Goal: Task Accomplishment & Management: Complete application form

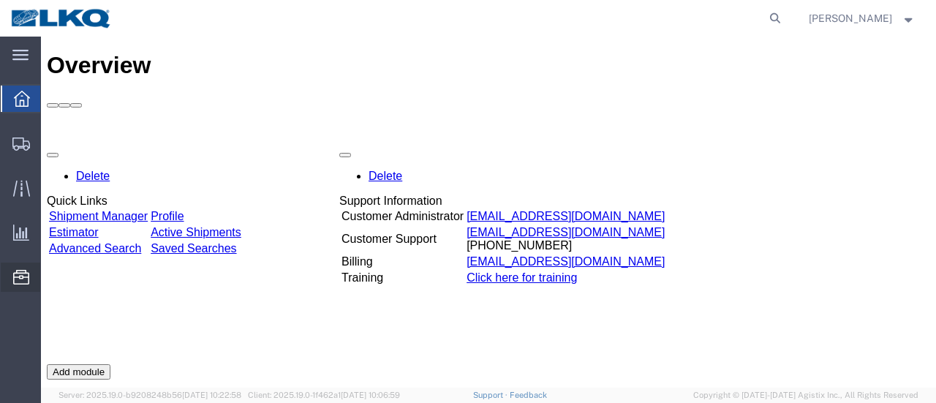
click at [0, 0] on span "Location Appointment" at bounding box center [0, 0] width 0 height 0
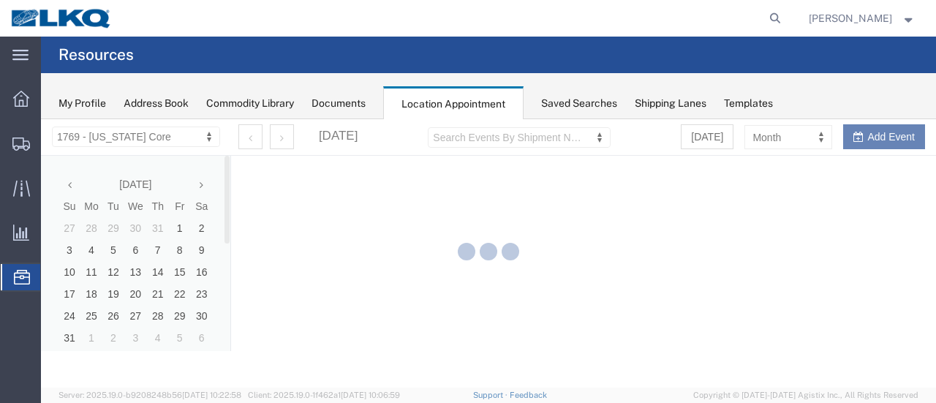
select select "28716"
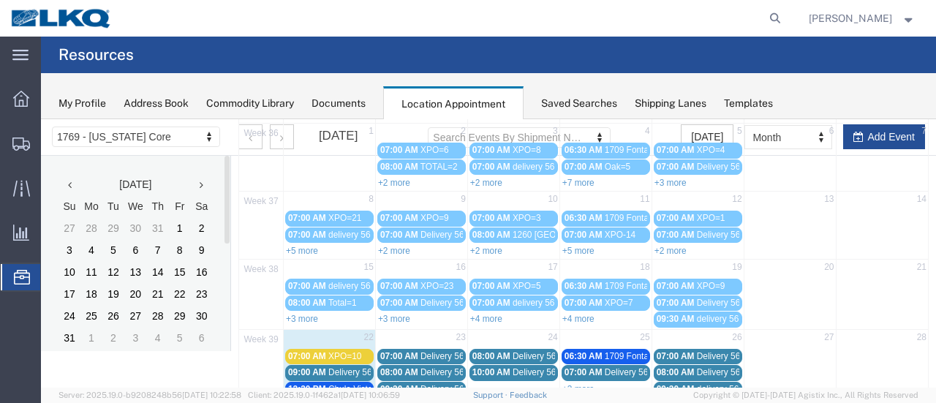
scroll to position [219, 0]
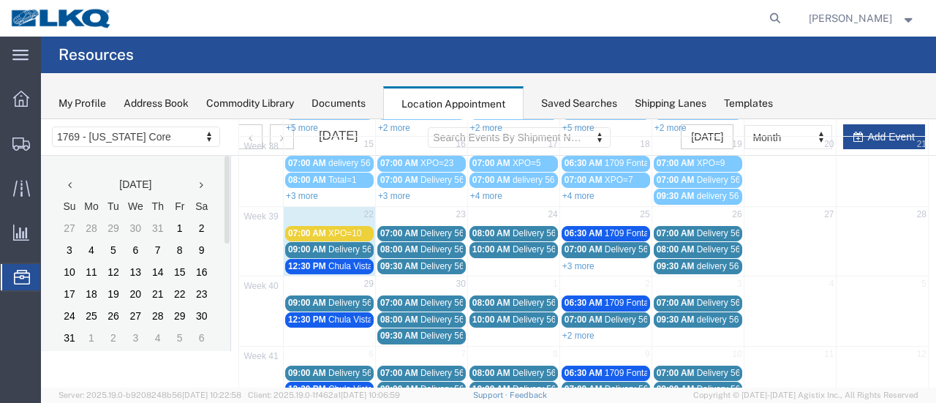
click at [442, 211] on td "23" at bounding box center [421, 215] width 92 height 18
select select "1"
select select
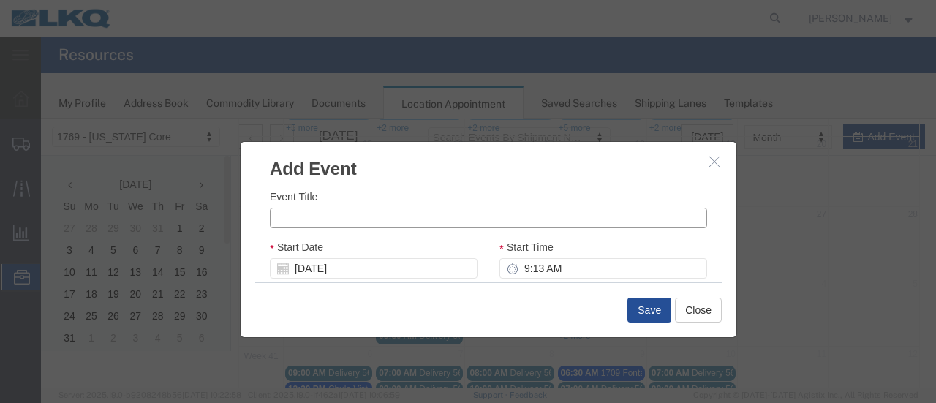
click at [407, 215] on input "Event Title" at bounding box center [488, 218] width 437 height 20
type input "XPO=3"
click at [516, 266] on input "9:13 AM" at bounding box center [603, 268] width 208 height 20
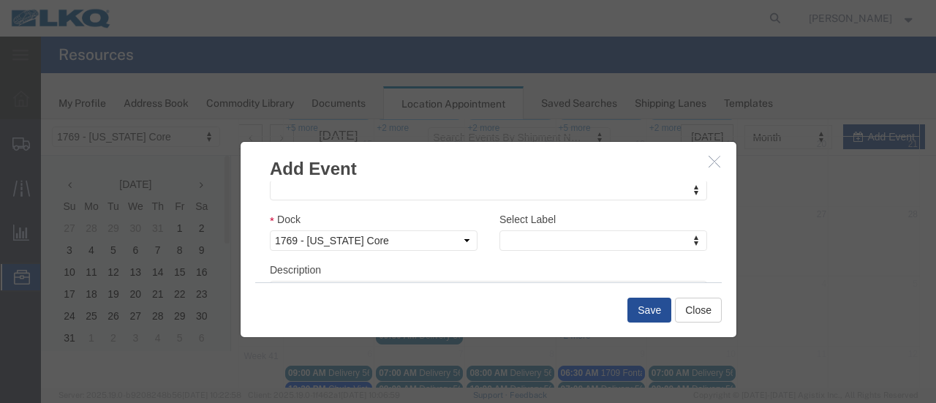
scroll to position [249, 0]
type input "7:00 AM"
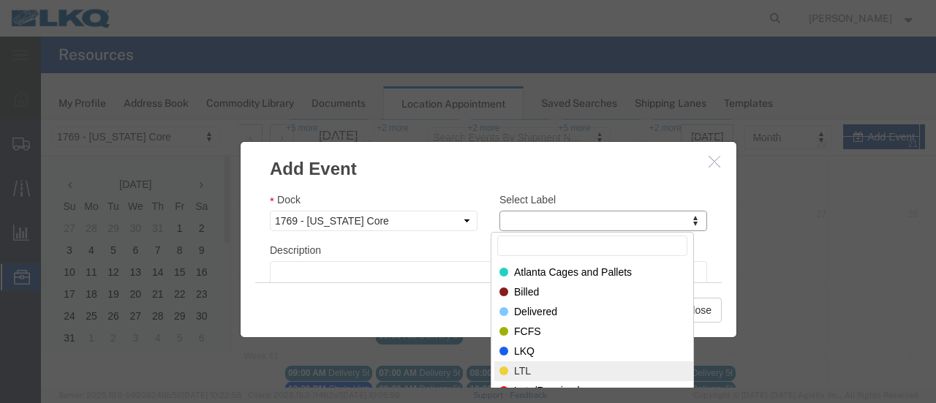
select select "25"
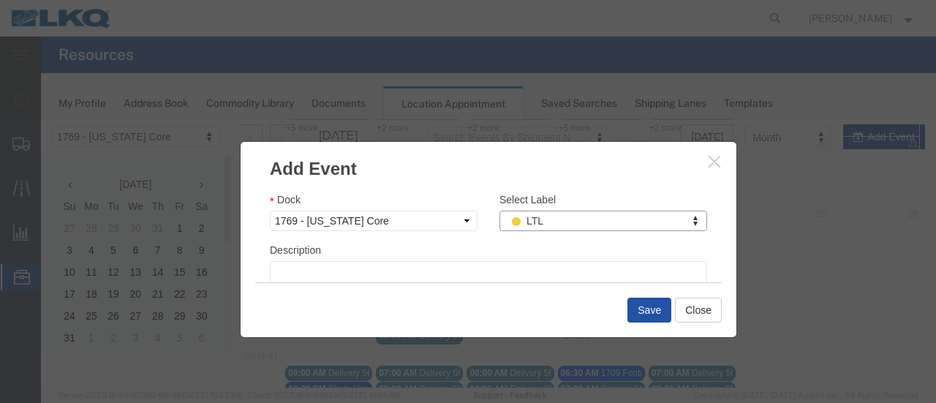
click at [654, 311] on button "Save" at bounding box center [649, 310] width 44 height 25
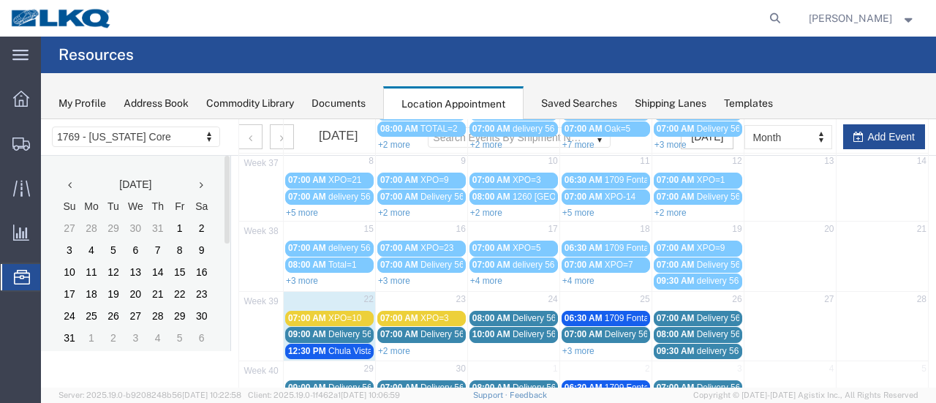
scroll to position [167, 0]
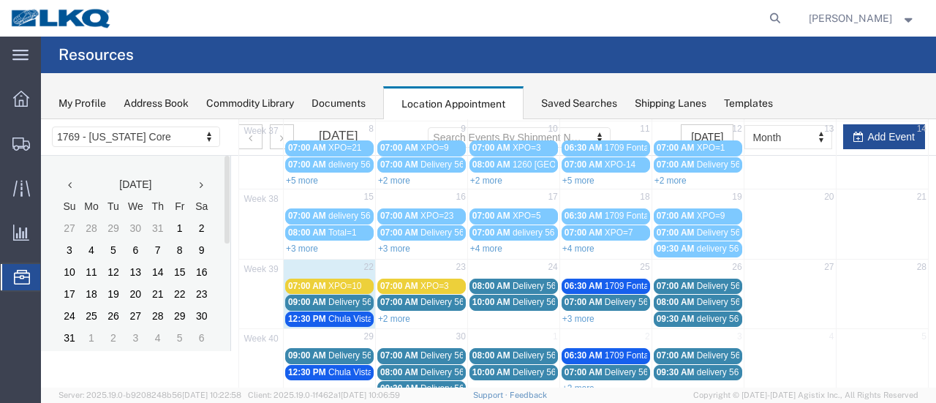
click at [348, 282] on span "XPO=10" at bounding box center [344, 286] width 33 height 10
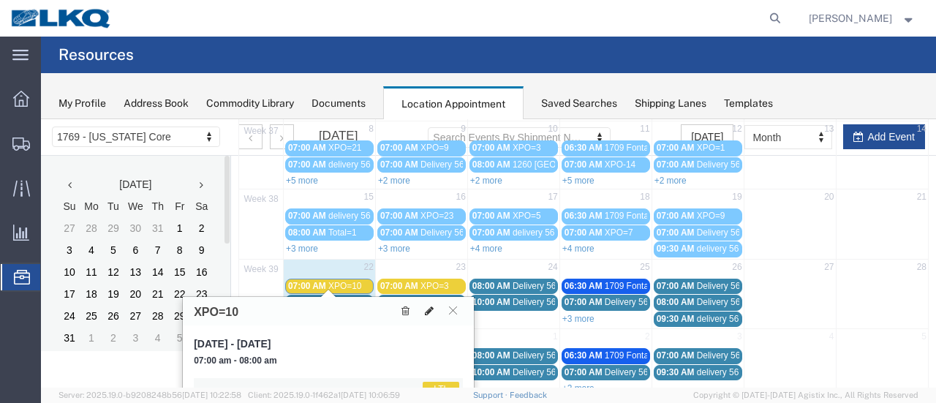
click at [429, 309] on icon at bounding box center [429, 311] width 9 height 10
select select "1"
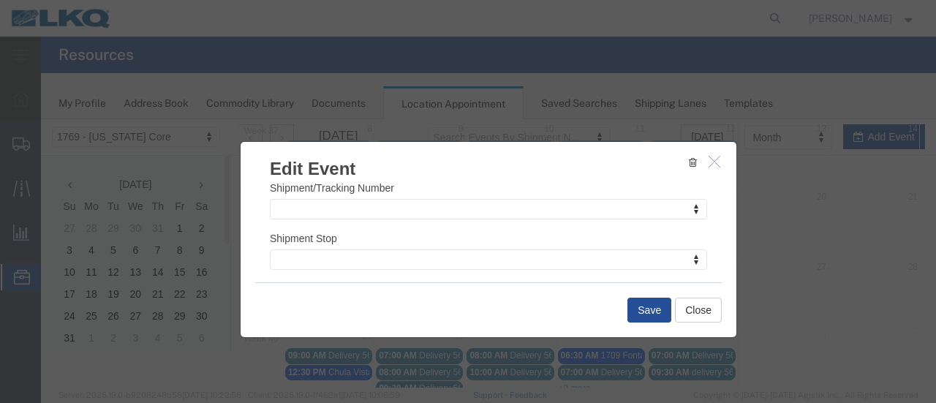
scroll to position [233, 0]
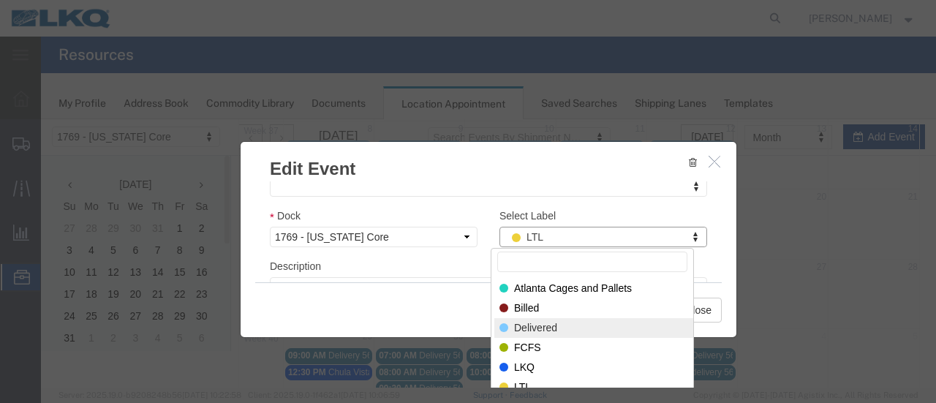
select select "40"
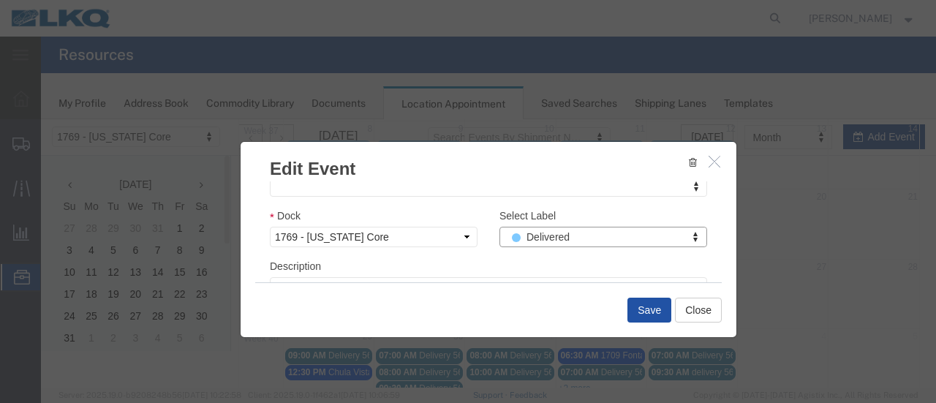
click at [642, 311] on button "Save" at bounding box center [649, 310] width 44 height 25
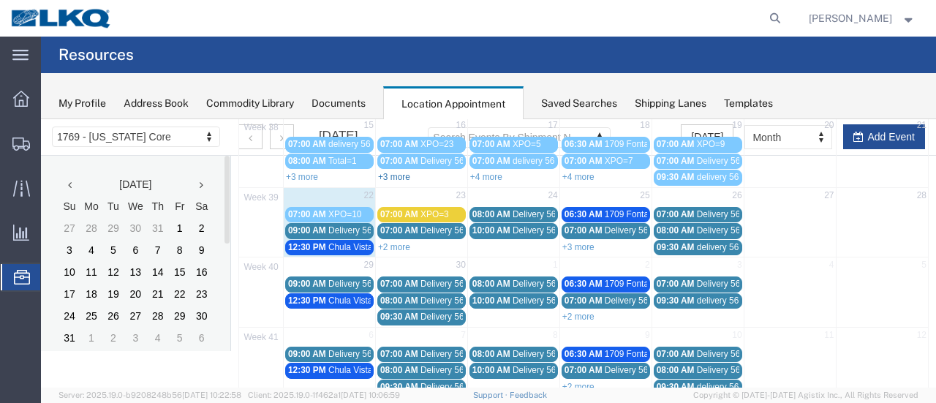
scroll to position [240, 0]
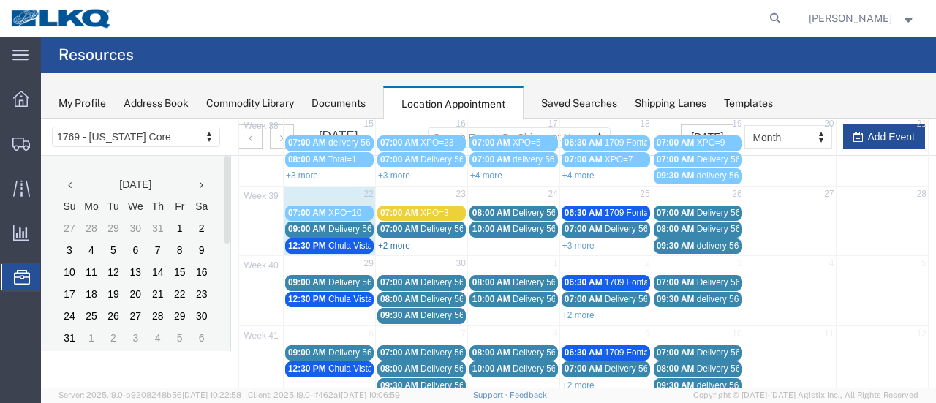
click at [399, 241] on link "+2 more" at bounding box center [394, 246] width 32 height 10
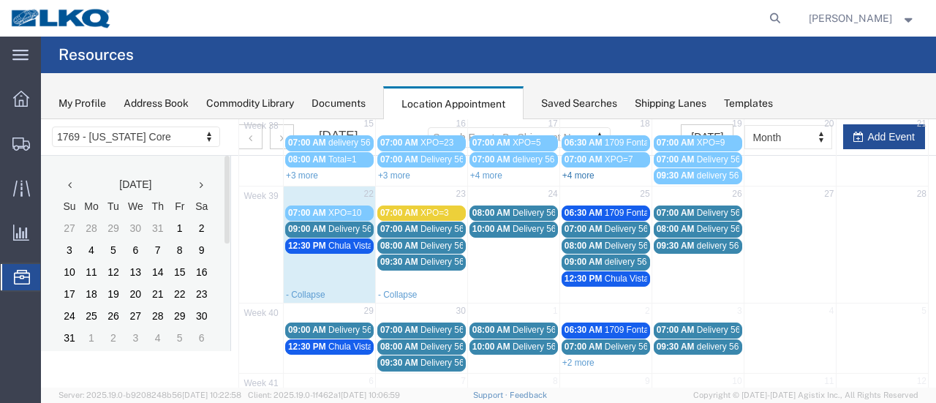
click at [585, 171] on link "+4 more" at bounding box center [578, 175] width 32 height 10
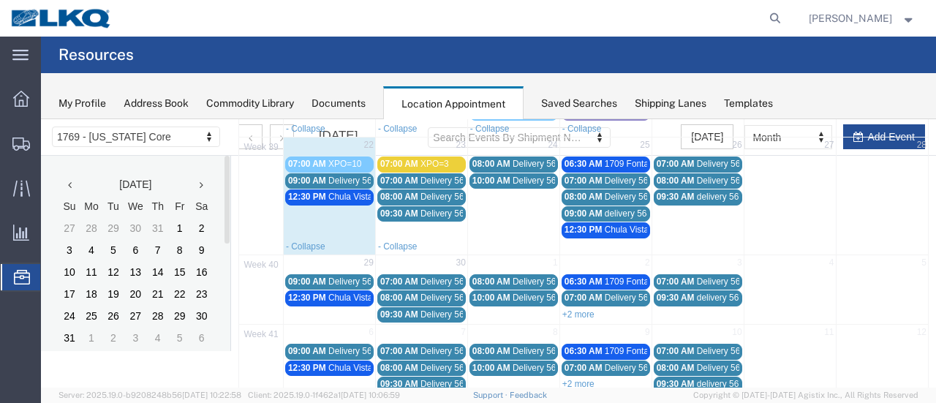
scroll to position [361, 0]
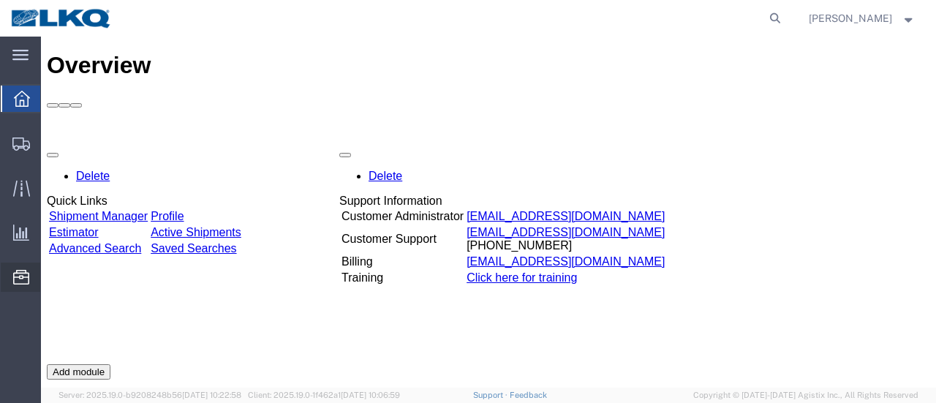
click at [0, 0] on span "Location Appointment" at bounding box center [0, 0] width 0 height 0
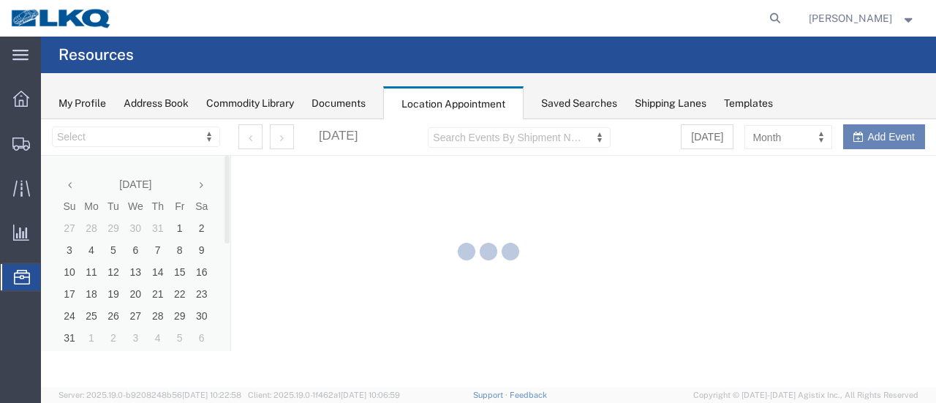
select select "28716"
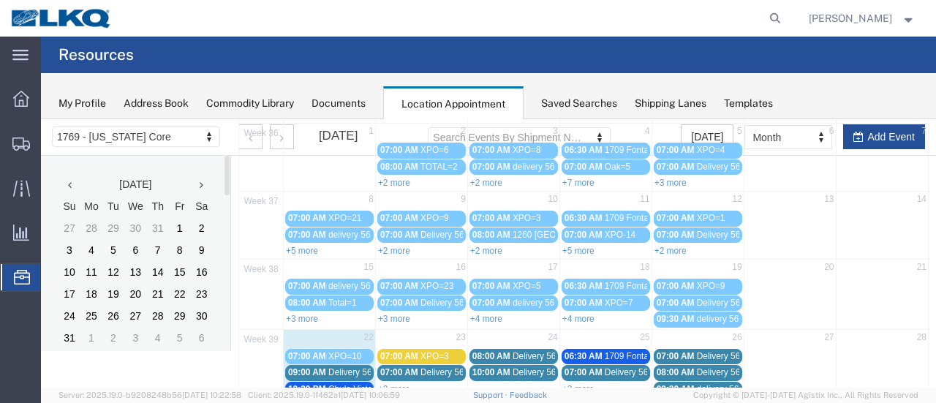
scroll to position [146, 0]
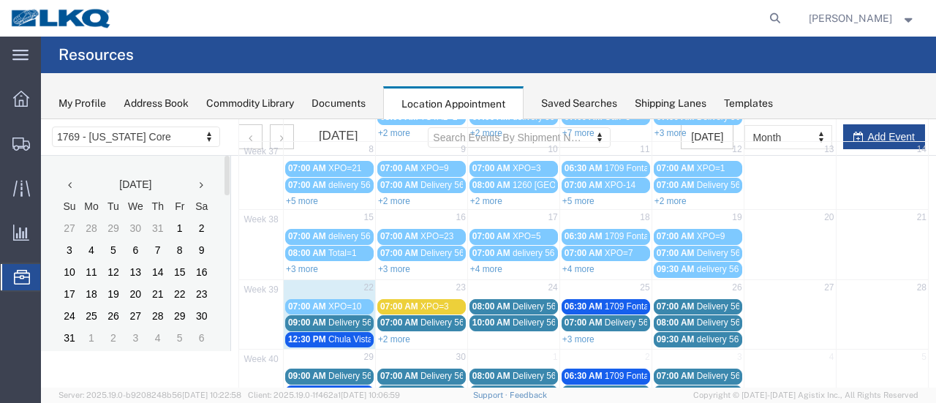
click at [439, 284] on td "23" at bounding box center [421, 288] width 92 height 18
select select "1"
select select
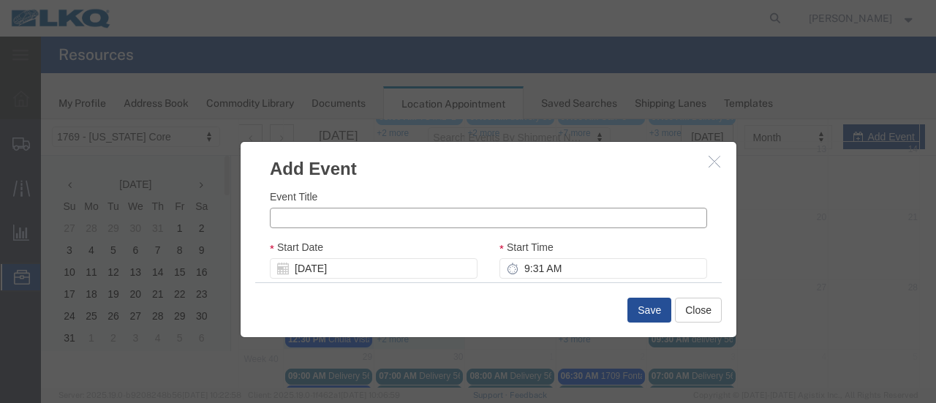
click at [303, 222] on input "Event Title" at bounding box center [488, 218] width 437 height 20
type input "ESTES = 1"
click at [515, 271] on input "9:31 AM" at bounding box center [603, 268] width 208 height 20
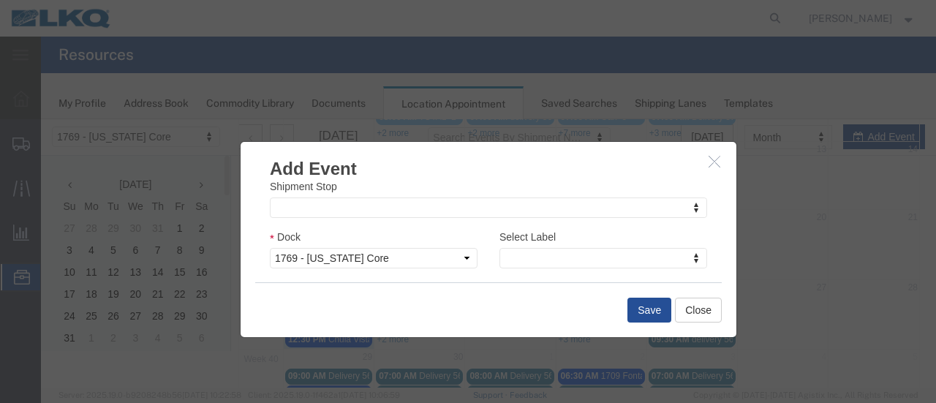
scroll to position [234, 0]
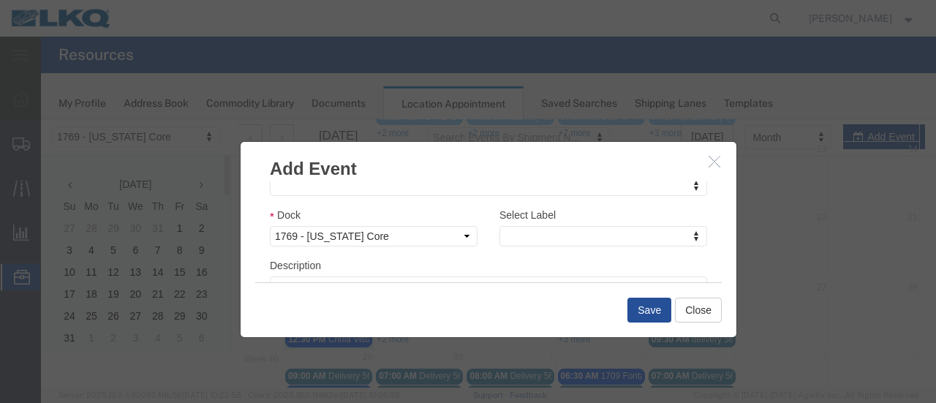
type input "8:00 AM"
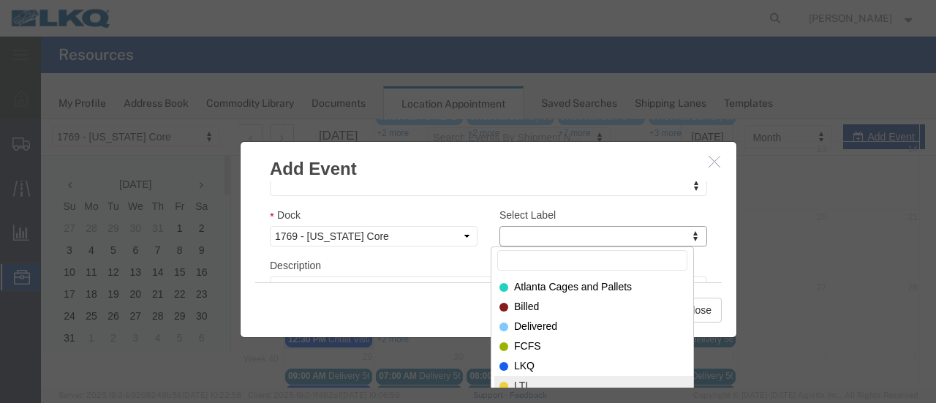
select select "25"
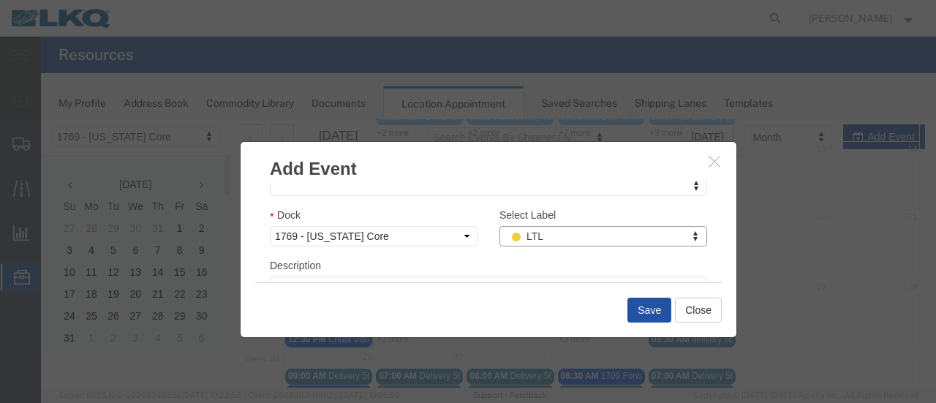
click at [646, 309] on button "Save" at bounding box center [649, 310] width 44 height 25
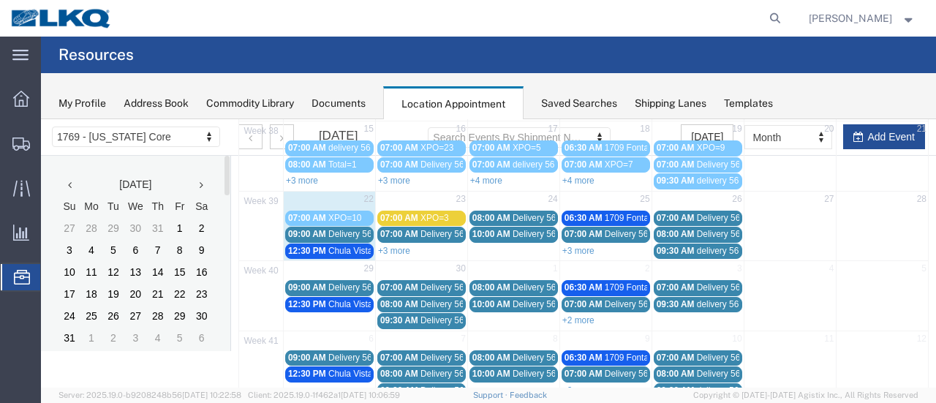
scroll to position [240, 0]
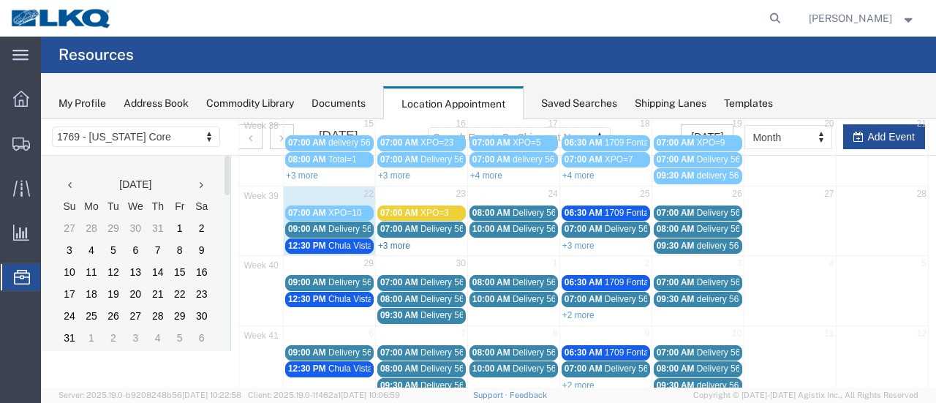
click at [398, 241] on link "+3 more" at bounding box center [394, 246] width 32 height 10
